Goal: Check status: Check status

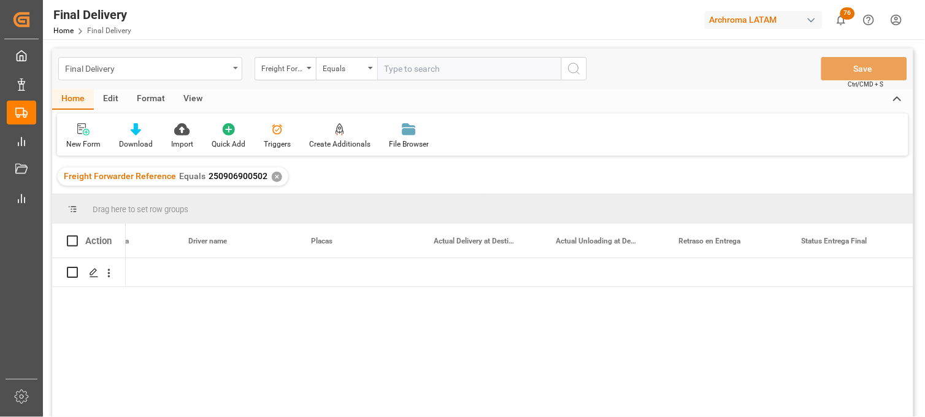
scroll to position [0, 3266]
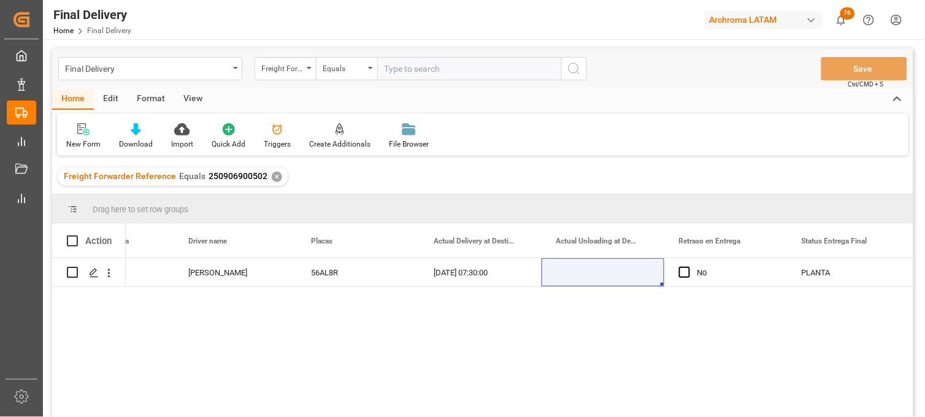
click at [272, 178] on div "✕" at bounding box center [277, 177] width 10 height 10
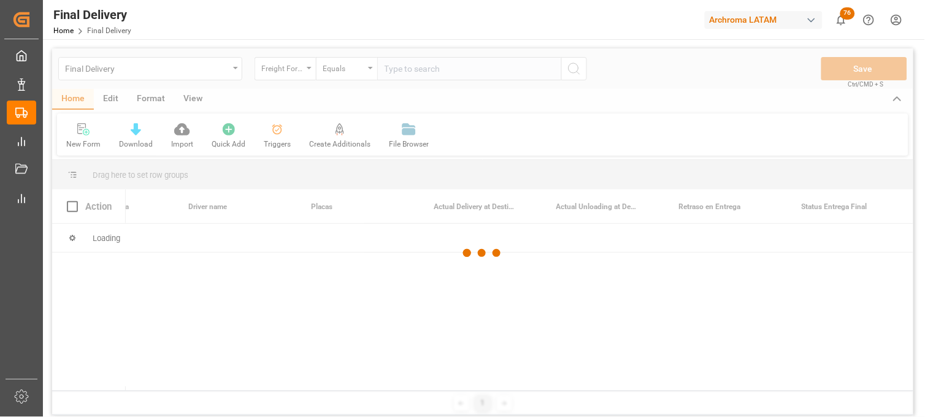
click at [298, 72] on div at bounding box center [483, 253] width 862 height 410
click at [308, 71] on div at bounding box center [483, 253] width 862 height 410
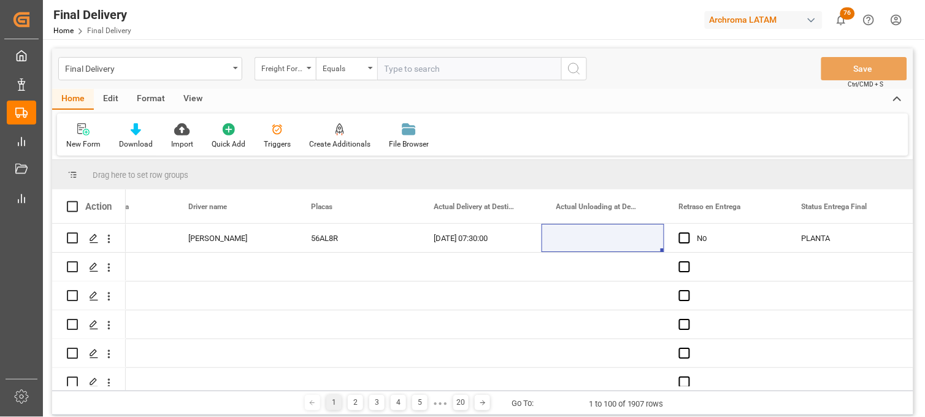
click at [308, 71] on div "Freight Forwarder Reference" at bounding box center [285, 68] width 61 height 23
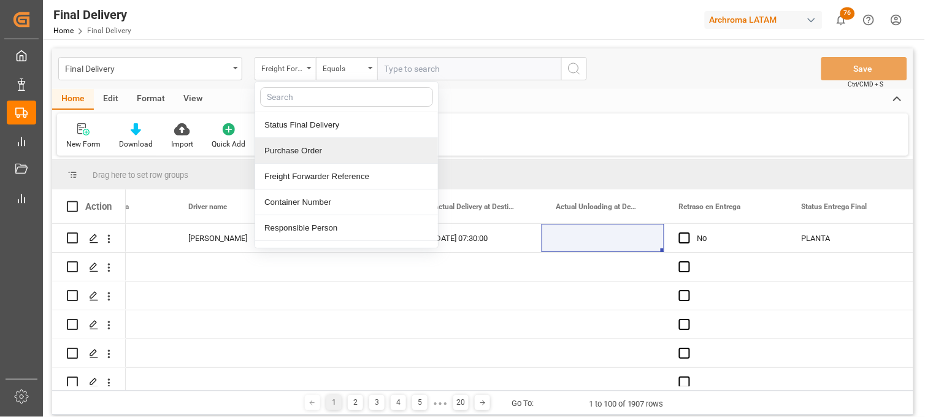
click at [317, 149] on div "Purchase Order" at bounding box center [346, 151] width 183 height 26
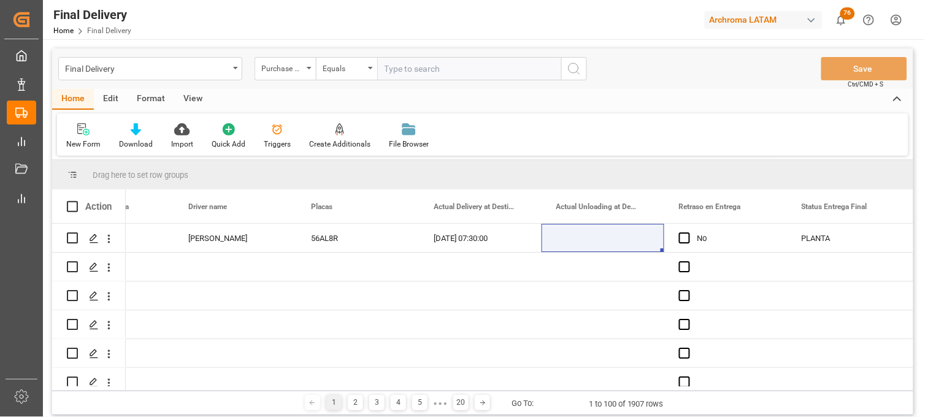
click at [427, 75] on input "text" at bounding box center [469, 68] width 184 height 23
paste input "4504632695"
type input "4504632695"
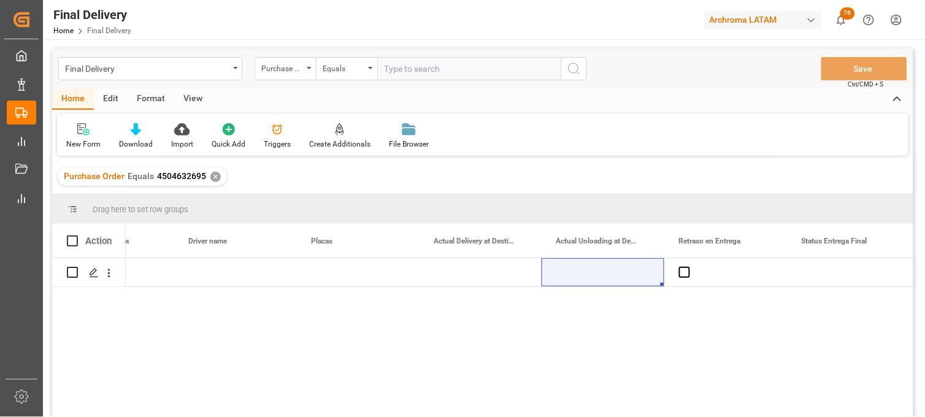
drag, startPoint x: 522, startPoint y: 177, endPoint x: 420, endPoint y: 341, distance: 193.5
click at [420, 341] on div "Not Assigned 2e7884a5d9a1" at bounding box center [520, 341] width 788 height 167
click at [321, 277] on div "Press SPACE to select this row." at bounding box center [357, 272] width 123 height 28
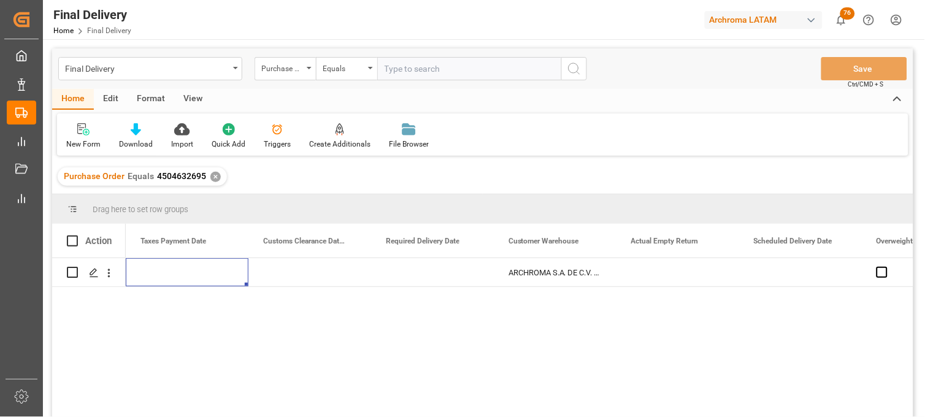
scroll to position [0, 1473]
click at [804, 272] on div "Press SPACE to select this row." at bounding box center [800, 272] width 123 height 28
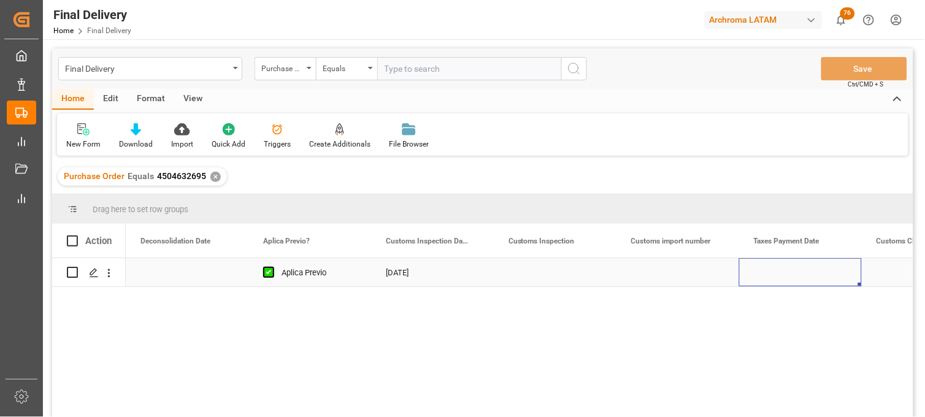
click at [675, 272] on div "Press SPACE to select this row." at bounding box center [678, 272] width 123 height 28
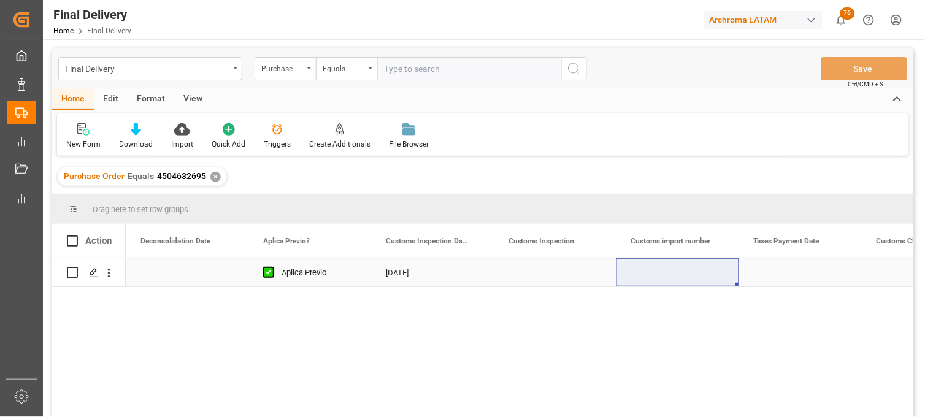
click at [665, 274] on div "Press SPACE to select this row." at bounding box center [678, 272] width 123 height 28
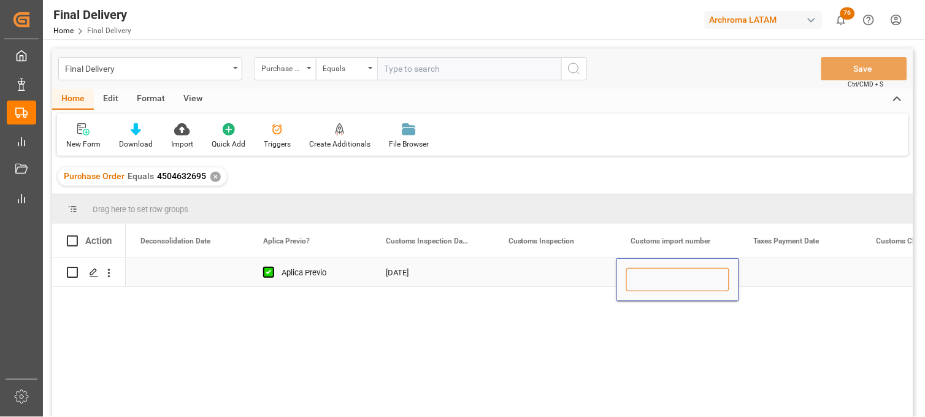
click at [665, 274] on input "Press SPACE to select this row." at bounding box center [678, 279] width 103 height 23
paste input "25 16 3108 5003773"
type input "25 16 3108 5003773"
click at [770, 272] on div "Press SPACE to select this row." at bounding box center [800, 272] width 123 height 28
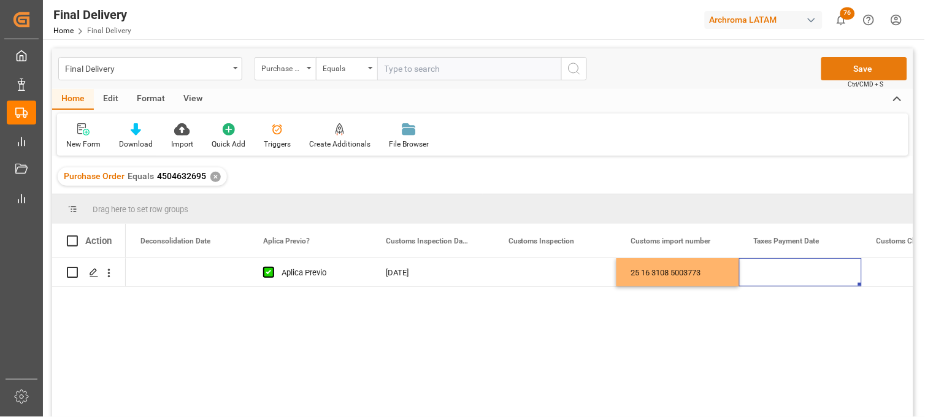
click at [853, 76] on button "Save" at bounding box center [865, 68] width 86 height 23
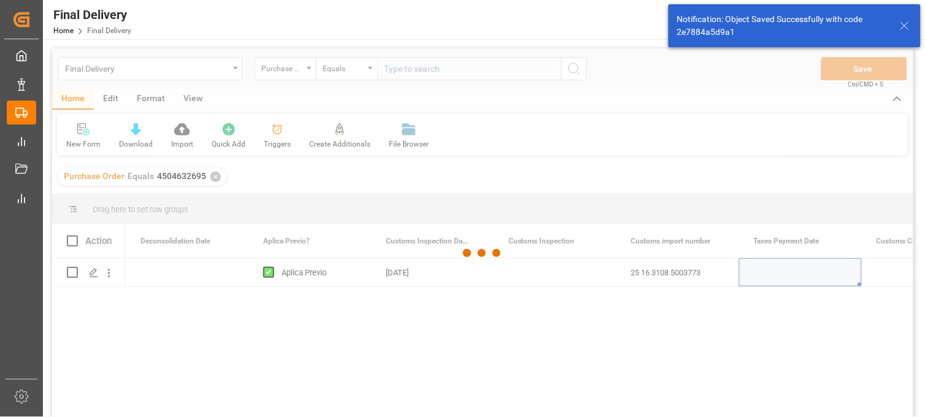
click at [534, 273] on div at bounding box center [483, 253] width 862 height 410
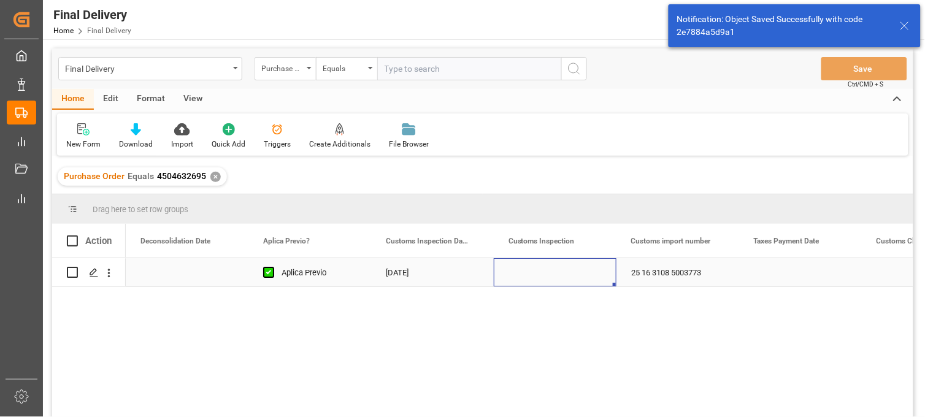
click at [534, 273] on div "Press SPACE to select this row." at bounding box center [555, 272] width 123 height 28
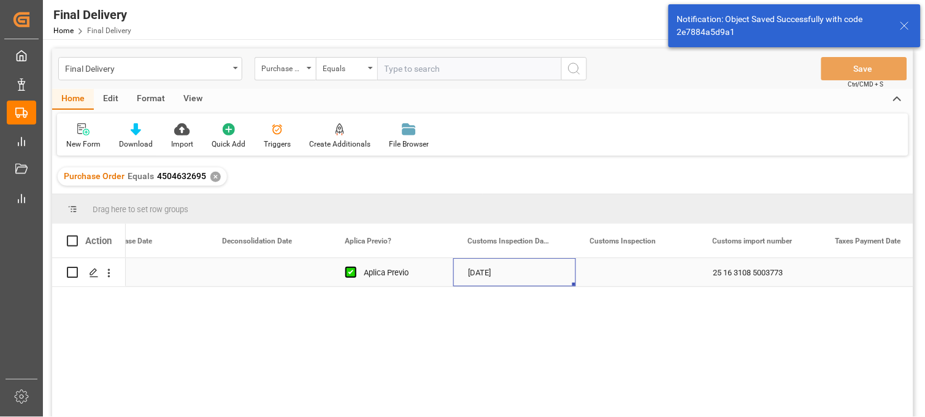
click at [491, 271] on div "[DATE]" at bounding box center [515, 272] width 123 height 28
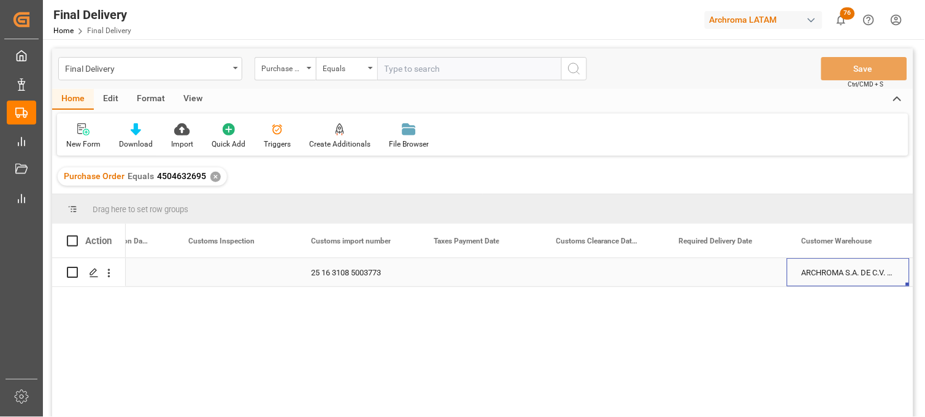
click at [717, 277] on div "Press SPACE to select this row." at bounding box center [726, 272] width 123 height 28
click at [684, 272] on div "Press SPACE to select this row." at bounding box center [726, 272] width 123 height 28
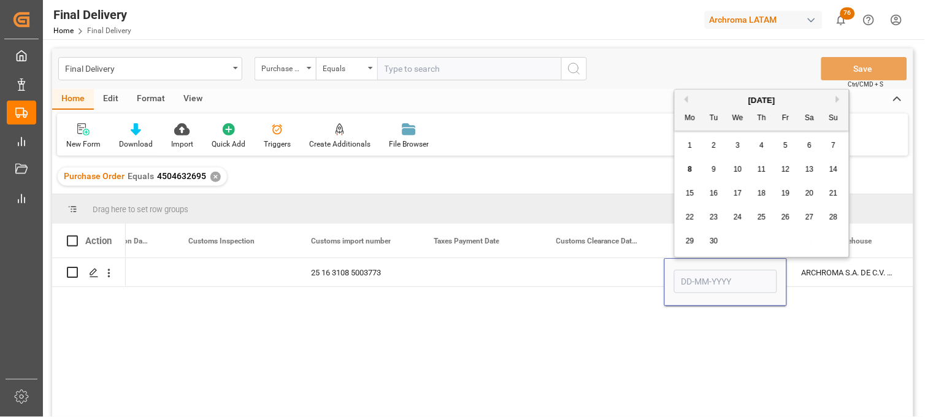
click at [781, 168] on div "12" at bounding box center [786, 170] width 15 height 15
type input "[DATE]"
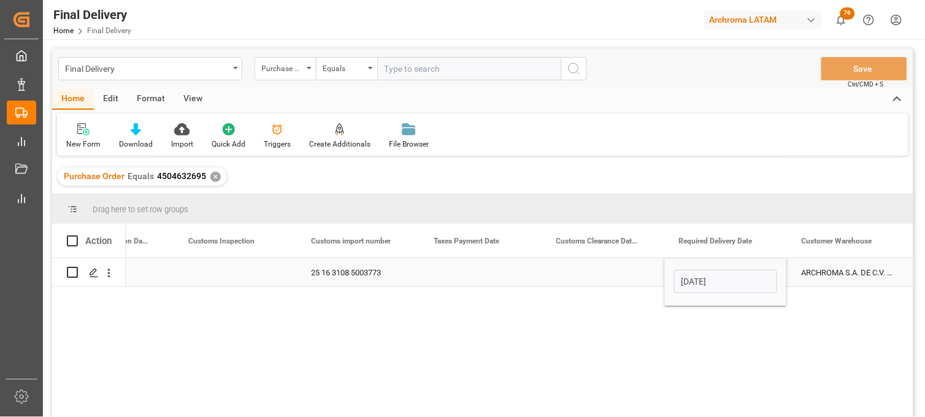
click at [826, 274] on div "ARCHROMA S.A. DE C.V. ([PERSON_NAME])" at bounding box center [848, 272] width 123 height 28
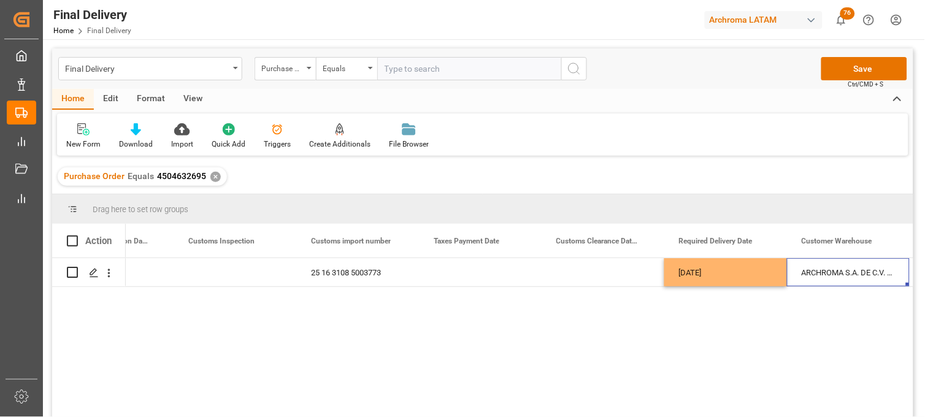
click at [828, 81] on div "Final Delivery Purchase Order Equals Save Ctrl/CMD + S" at bounding box center [483, 68] width 862 height 41
click at [837, 69] on button "Save" at bounding box center [865, 68] width 86 height 23
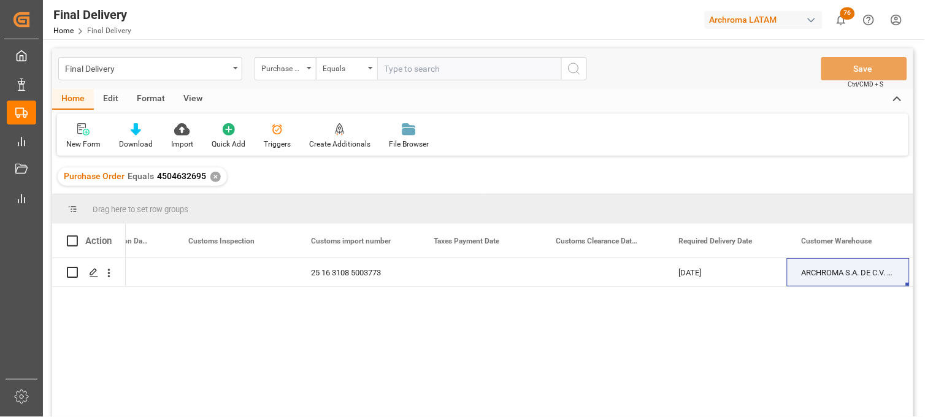
click at [212, 177] on div "✕" at bounding box center [215, 177] width 10 height 10
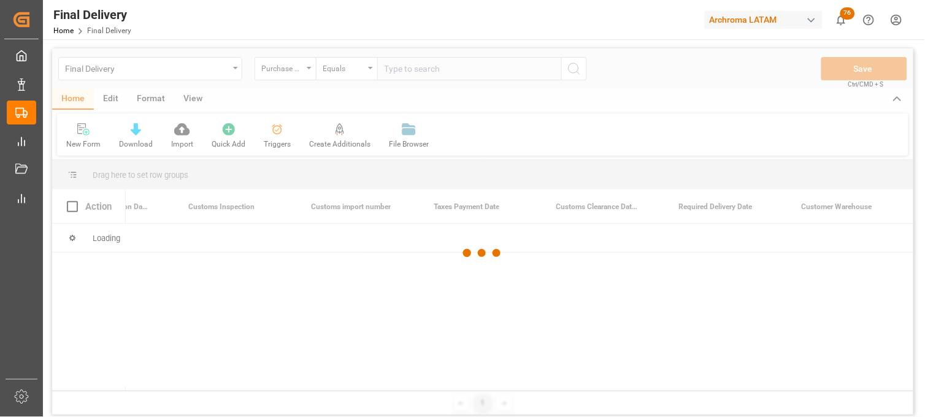
click at [410, 72] on div at bounding box center [483, 253] width 862 height 410
click at [408, 69] on div at bounding box center [483, 253] width 862 height 410
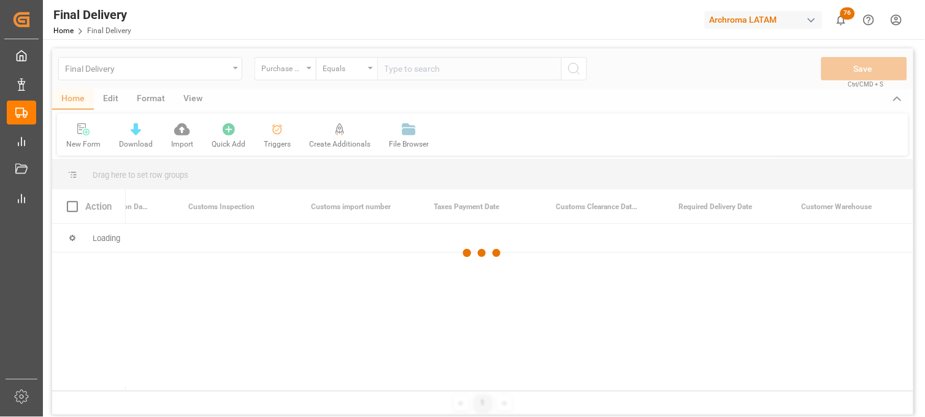
click at [396, 69] on div at bounding box center [483, 253] width 862 height 410
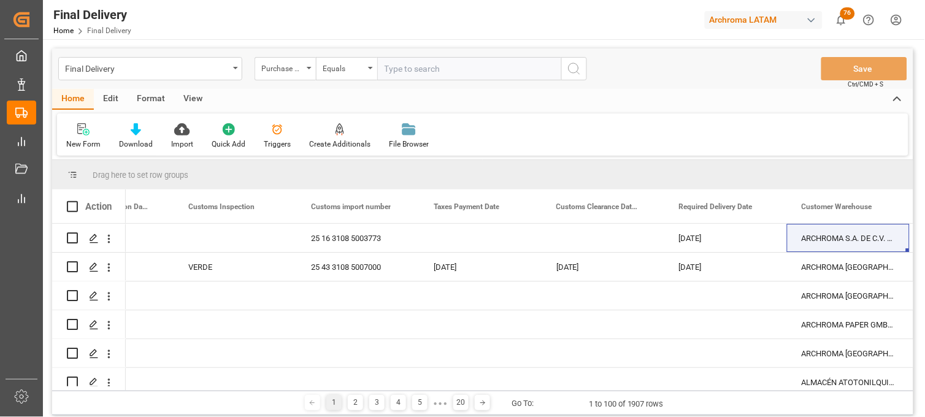
click at [393, 70] on input "text" at bounding box center [469, 68] width 184 height 23
paste input "4504643750"
type input "4504643750"
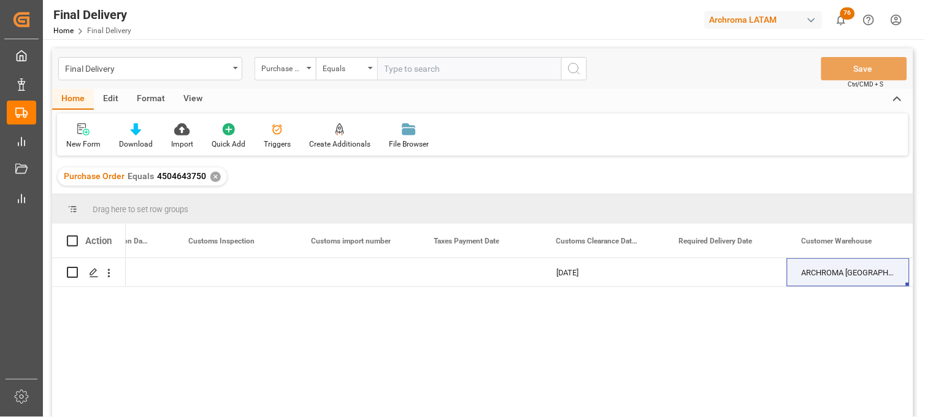
click at [733, 323] on div "Aplica Previo [DATE] [DATE] ARCHROMA [GEOGRAPHIC_DATA] S DE RL DE CV ([GEOGRAPH…" at bounding box center [520, 341] width 788 height 167
click at [345, 272] on div "Press SPACE to select this row." at bounding box center [357, 272] width 123 height 28
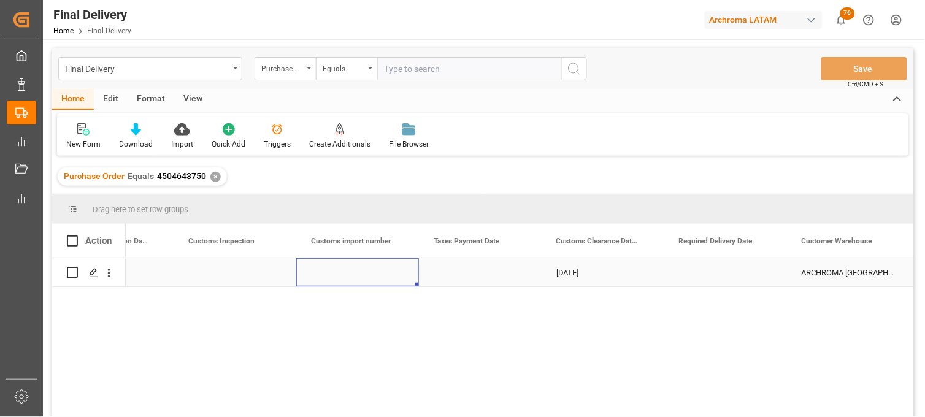
click at [345, 272] on div "Press SPACE to select this row." at bounding box center [357, 272] width 123 height 28
click at [345, 272] on input "Press SPACE to select this row." at bounding box center [357, 279] width 103 height 23
type input "25 43 3108 5007224"
click at [458, 272] on div "Press SPACE to select this row." at bounding box center [480, 272] width 123 height 28
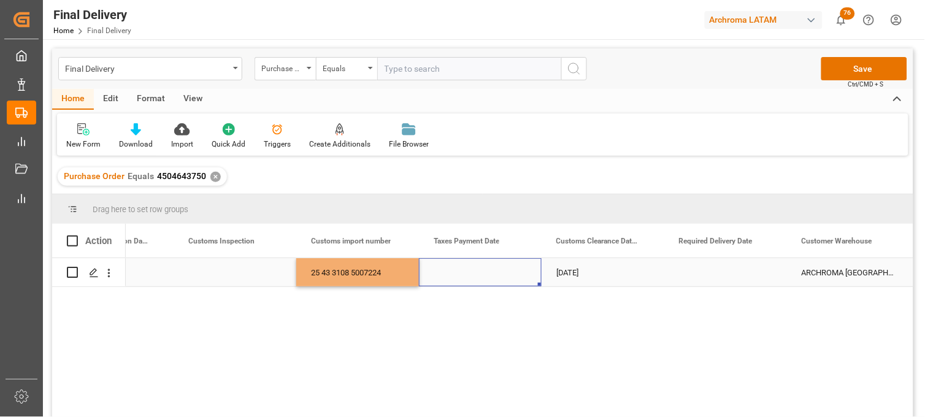
click at [458, 272] on div "Press SPACE to select this row." at bounding box center [480, 272] width 123 height 28
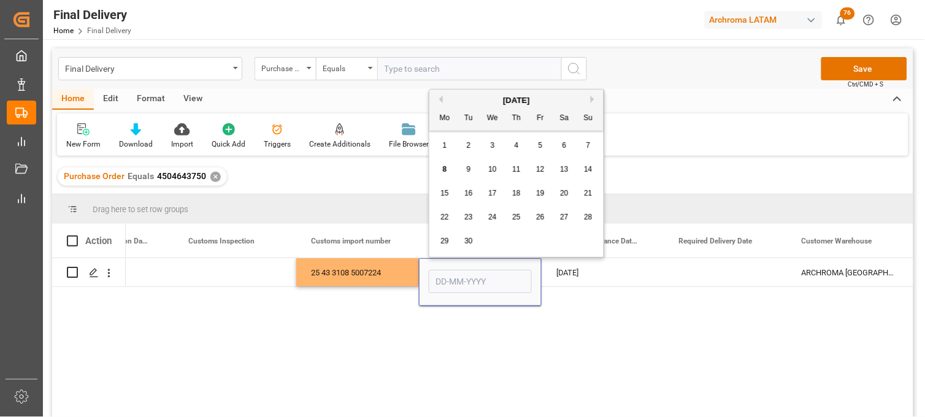
click at [451, 136] on div "1 2 3 4 5 6 7" at bounding box center [517, 146] width 168 height 24
click at [463, 280] on input "Press SPACE to select this row." at bounding box center [480, 281] width 103 height 23
click at [455, 128] on div "Mo Tu We Th Fr Sa Su" at bounding box center [517, 119] width 174 height 24
click at [535, 145] on div "5" at bounding box center [540, 146] width 15 height 15
type input "[DATE]"
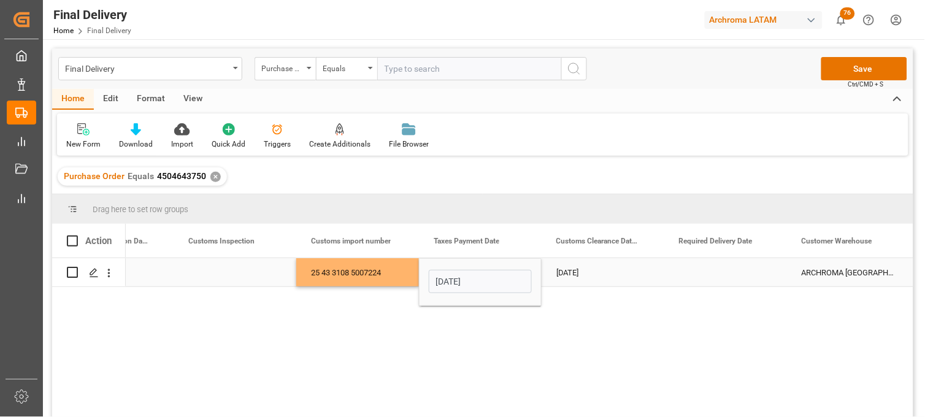
click at [451, 281] on input "[DATE]" at bounding box center [480, 281] width 103 height 23
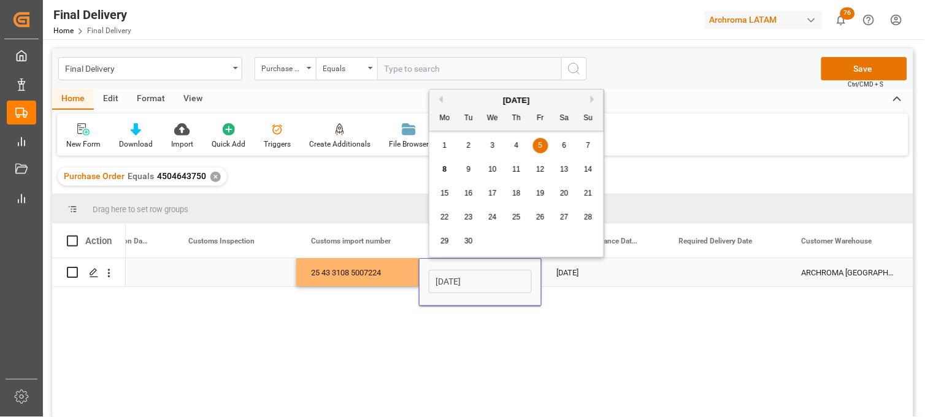
drag, startPoint x: 436, startPoint y: 275, endPoint x: 513, endPoint y: 279, distance: 76.8
click at [513, 279] on input "[DATE]" at bounding box center [480, 281] width 103 height 23
click at [700, 272] on div "Press SPACE to select this row." at bounding box center [726, 272] width 123 height 28
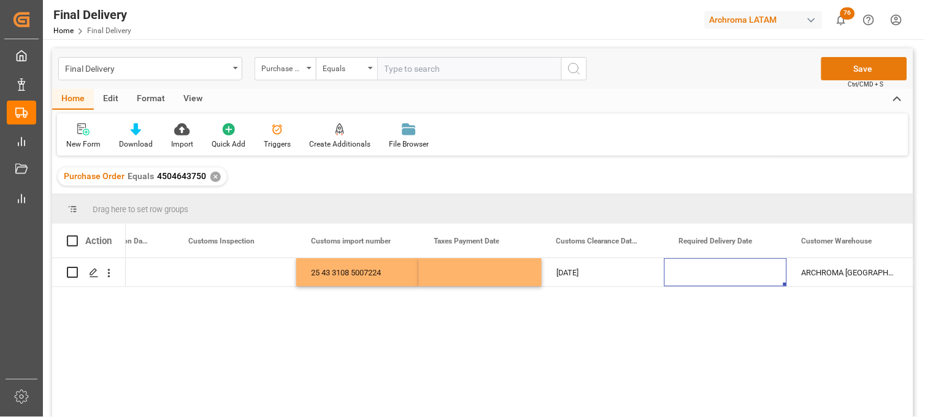
click at [841, 63] on button "Save" at bounding box center [865, 68] width 86 height 23
